Goal: Use online tool/utility: Utilize a website feature to perform a specific function

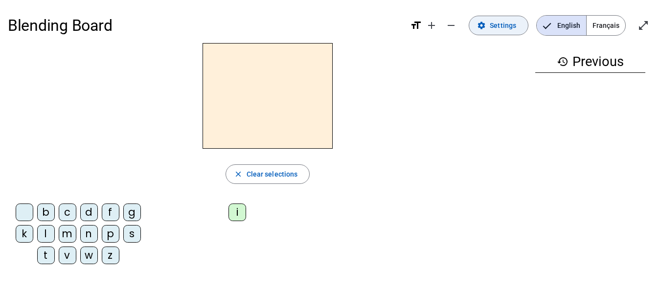
click at [508, 30] on span "Settings" at bounding box center [503, 26] width 26 height 12
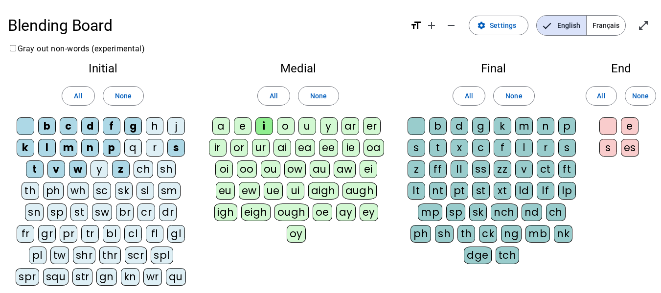
click at [222, 124] on div "a" at bounding box center [221, 126] width 18 height 18
click at [241, 123] on div "e" at bounding box center [243, 126] width 18 height 18
click at [309, 122] on div "u" at bounding box center [308, 126] width 18 height 18
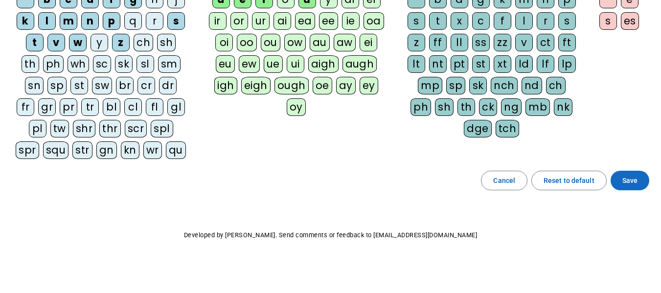
click at [638, 184] on span at bounding box center [630, 180] width 39 height 23
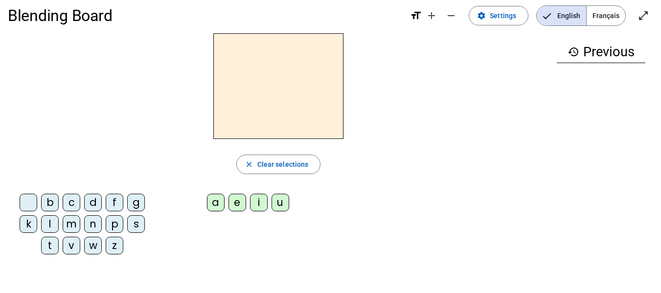
scroll to position [9, 0]
click at [215, 204] on div "a" at bounding box center [216, 203] width 18 height 18
click at [236, 201] on div "e" at bounding box center [238, 203] width 18 height 18
click at [253, 204] on div "i" at bounding box center [259, 203] width 18 height 18
click at [283, 202] on div "u" at bounding box center [281, 203] width 18 height 18
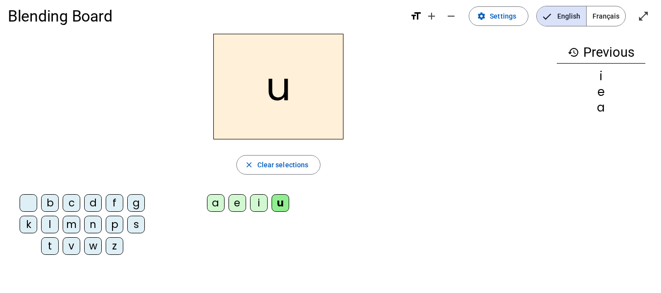
click at [90, 225] on div "n" at bounding box center [93, 225] width 18 height 18
click at [66, 227] on div "m" at bounding box center [72, 225] width 18 height 18
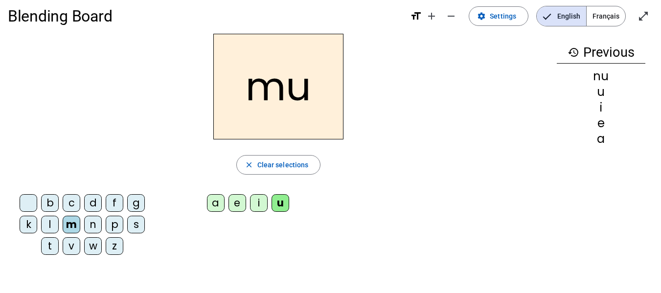
click at [111, 250] on div "z" at bounding box center [115, 246] width 18 height 18
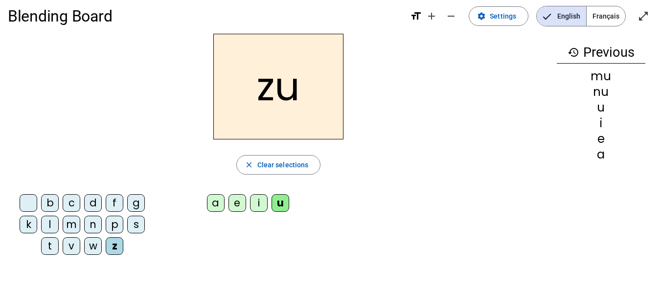
click at [133, 226] on div "s" at bounding box center [136, 225] width 18 height 18
click at [68, 250] on div "v" at bounding box center [72, 246] width 18 height 18
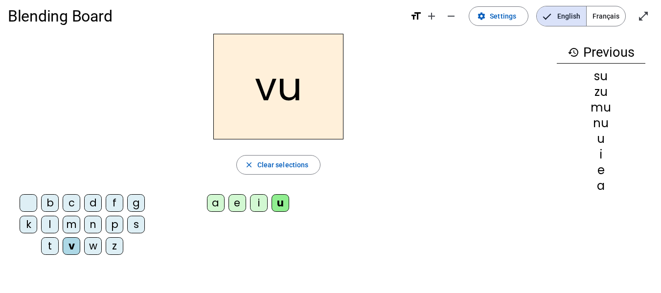
click at [213, 202] on div "a" at bounding box center [216, 203] width 18 height 18
click at [131, 226] on div "s" at bounding box center [136, 225] width 18 height 18
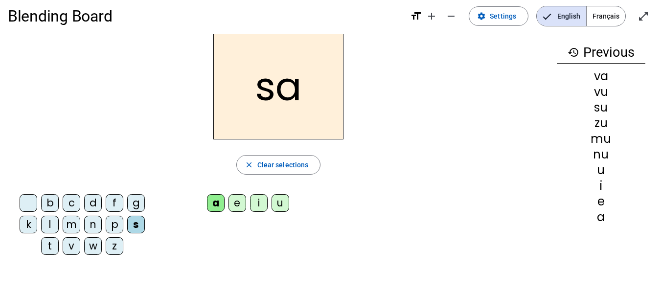
click at [66, 226] on div "m" at bounding box center [72, 225] width 18 height 18
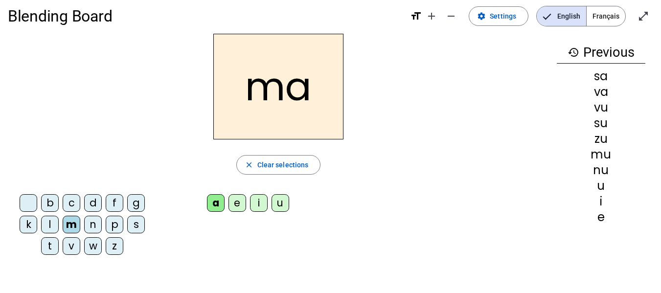
click at [43, 227] on div "l" at bounding box center [50, 225] width 18 height 18
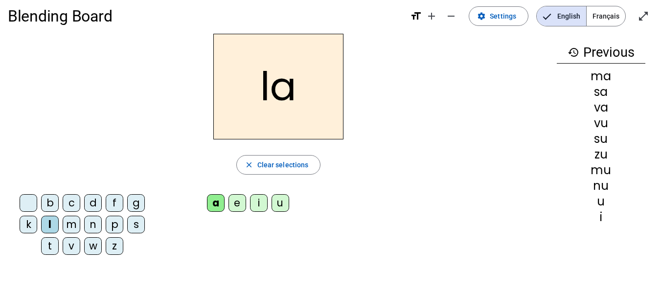
click at [232, 204] on div "e" at bounding box center [238, 203] width 18 height 18
click at [68, 228] on div "m" at bounding box center [72, 225] width 18 height 18
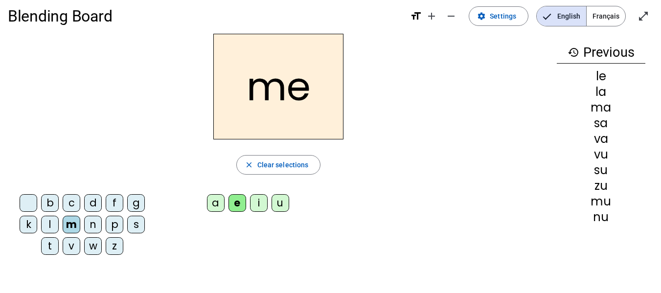
click at [109, 249] on div "z" at bounding box center [115, 246] width 18 height 18
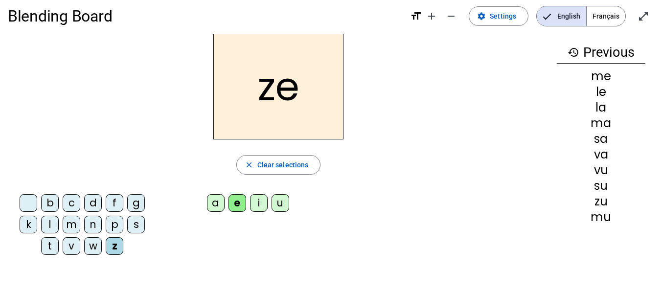
click at [257, 204] on div "i" at bounding box center [259, 203] width 18 height 18
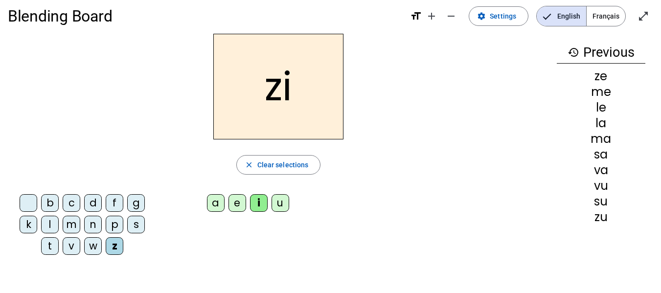
click at [46, 205] on div "b" at bounding box center [50, 203] width 18 height 18
click at [67, 250] on div "v" at bounding box center [72, 246] width 18 height 18
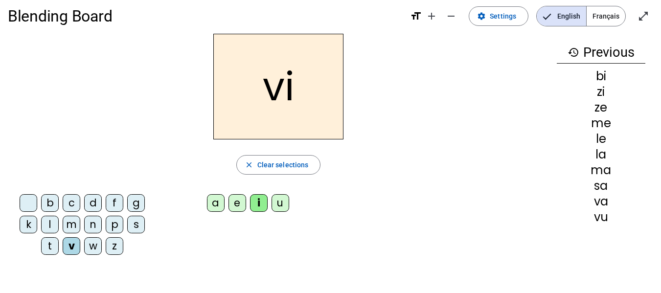
click at [44, 226] on div "l" at bounding box center [50, 225] width 18 height 18
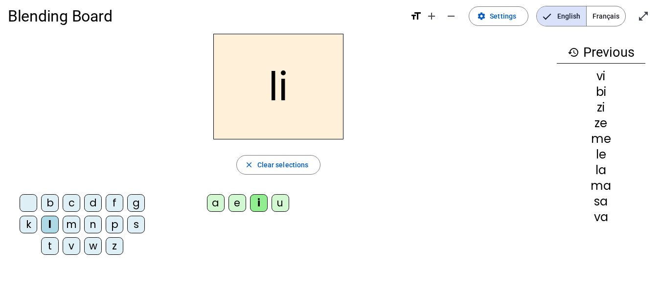
click at [277, 202] on div "u" at bounding box center [281, 203] width 18 height 18
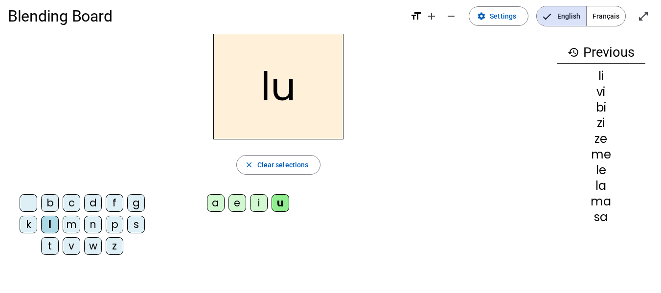
click at [69, 228] on div "m" at bounding box center [72, 225] width 18 height 18
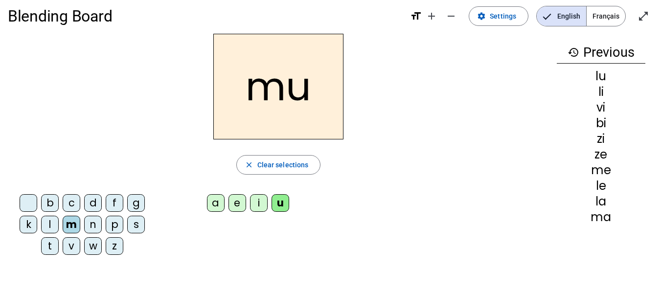
click at [112, 250] on div "z" at bounding box center [115, 246] width 18 height 18
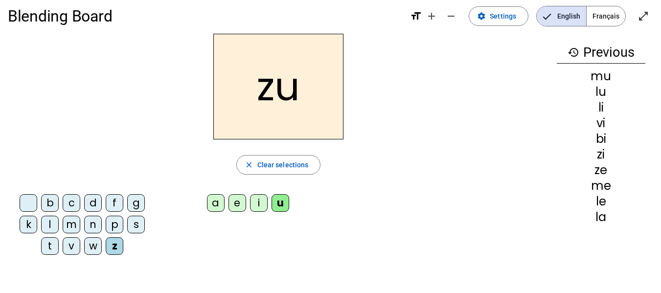
click at [131, 229] on div "s" at bounding box center [136, 225] width 18 height 18
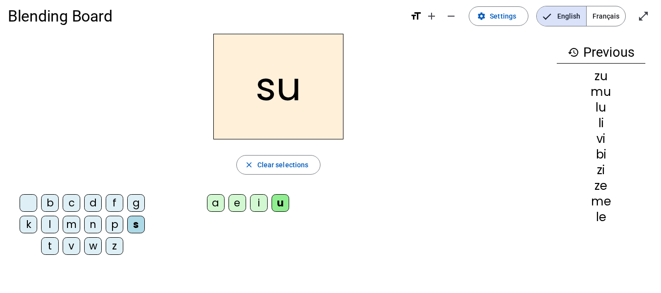
click at [46, 227] on div "l" at bounding box center [50, 225] width 18 height 18
